Goal: Task Accomplishment & Management: Use online tool/utility

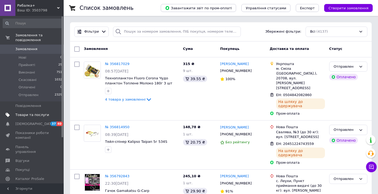
click at [37, 112] on span "Товари та послуги" at bounding box center [32, 114] width 34 height 5
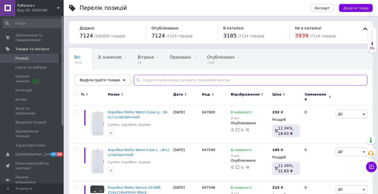
click at [147, 79] on input "text" at bounding box center [251, 80] width 234 height 11
paste input "Versus VS-3070"
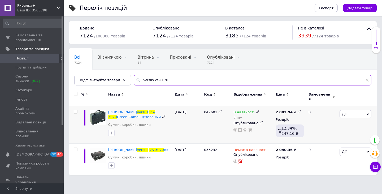
type input "Versus VS-3070"
drag, startPoint x: 204, startPoint y: 109, endPoint x: 216, endPoint y: 111, distance: 12.0
click at [216, 111] on div "047601" at bounding box center [217, 125] width 29 height 38
copy span "047601"
click at [360, 111] on span "Дії" at bounding box center [355, 114] width 32 height 8
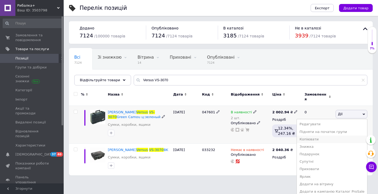
click at [326, 135] on li "Копіювати" at bounding box center [332, 138] width 70 height 7
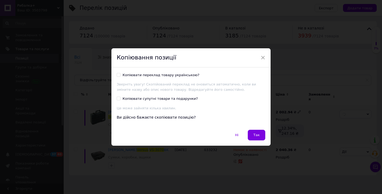
click at [117, 75] on input "Копіювати переклад товару українською?" at bounding box center [118, 74] width 3 height 3
checkbox input "true"
click at [258, 135] on span "Так" at bounding box center [256, 135] width 6 height 4
